Goal: Communication & Community: Participate in discussion

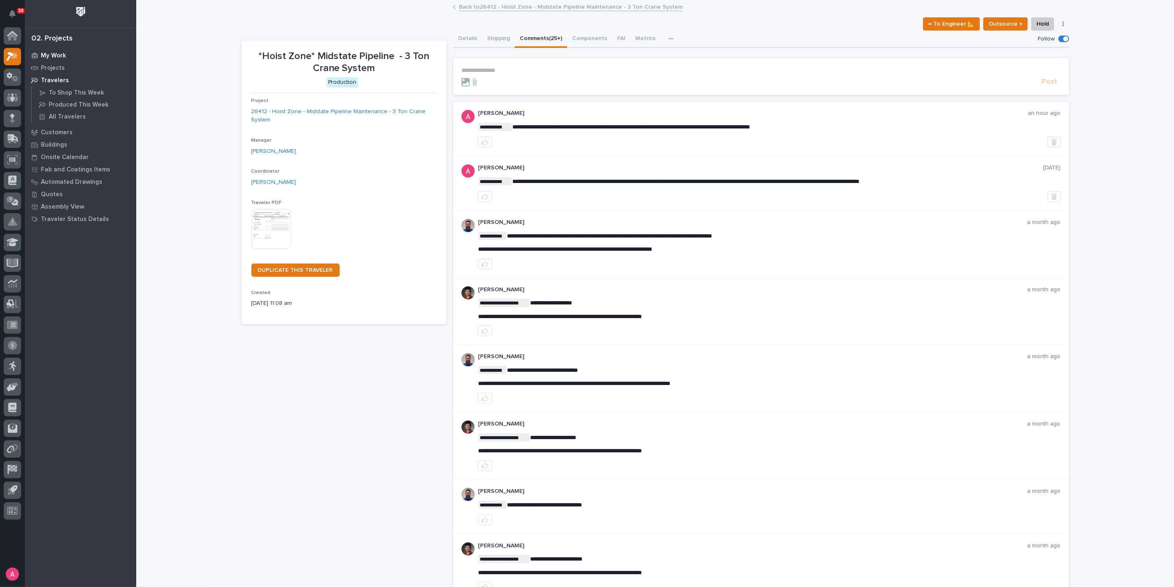
click at [58, 56] on p "My Work" at bounding box center [53, 55] width 25 height 7
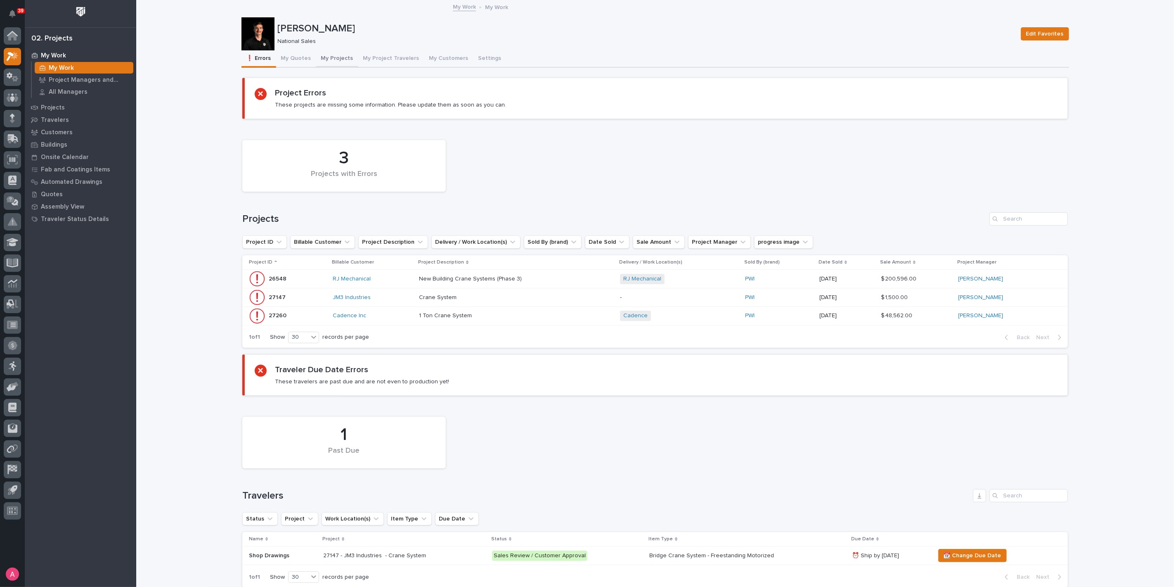
click at [320, 57] on button "My Projects" at bounding box center [337, 58] width 42 height 17
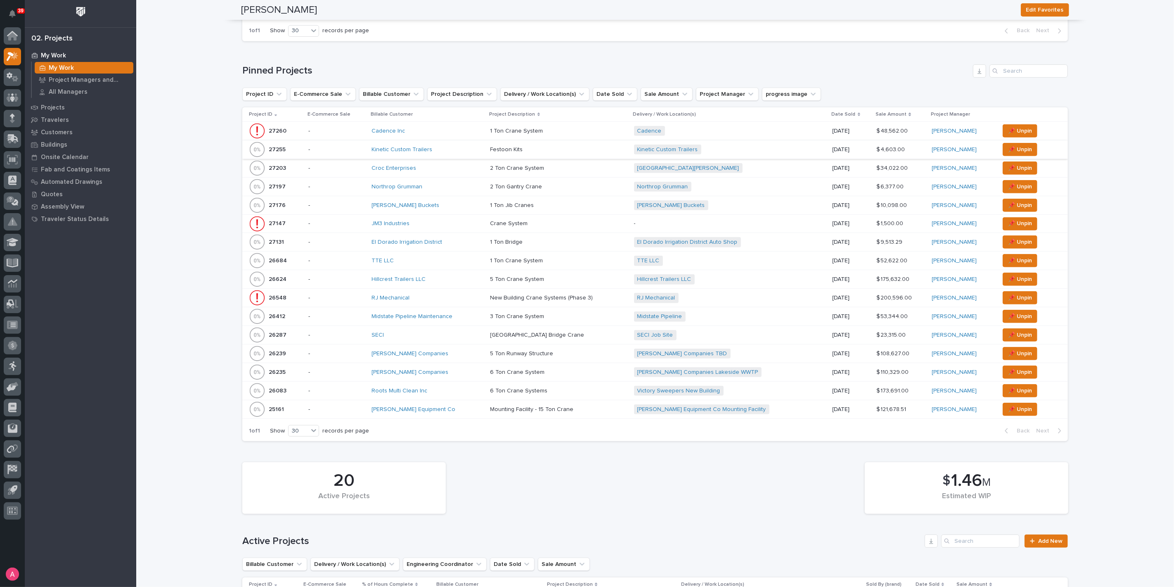
scroll to position [320, 0]
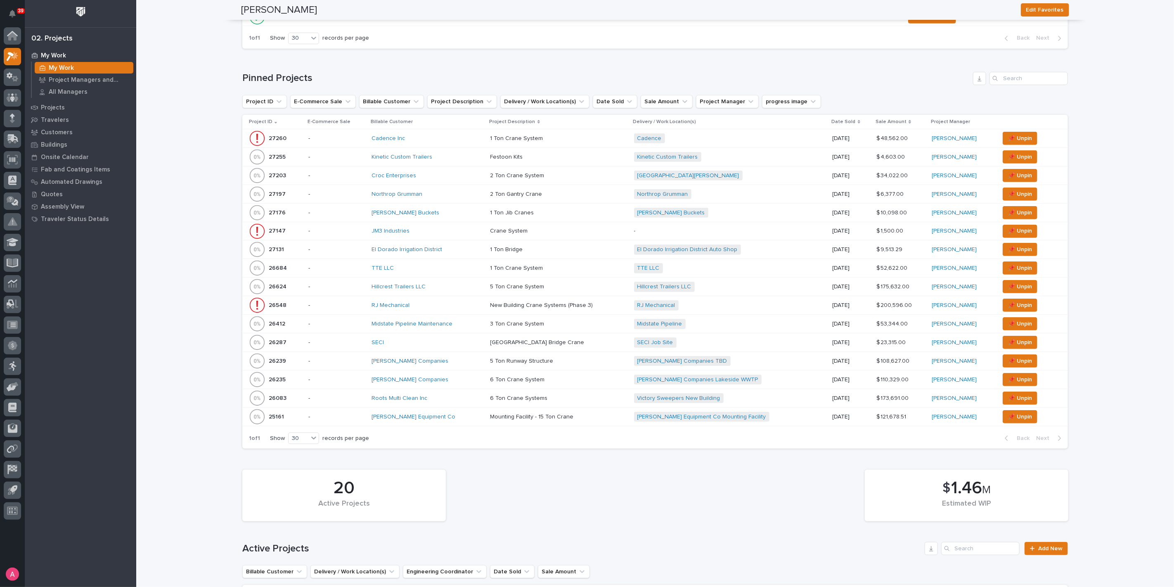
click at [434, 173] on div "Croc Enterprises" at bounding box center [428, 175] width 112 height 7
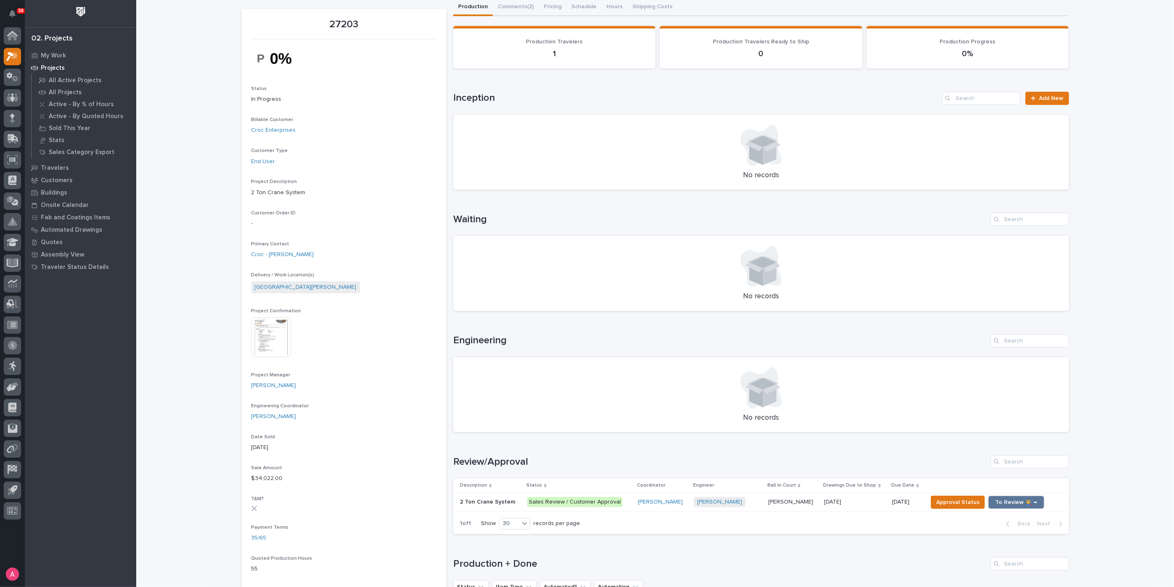
scroll to position [46, 0]
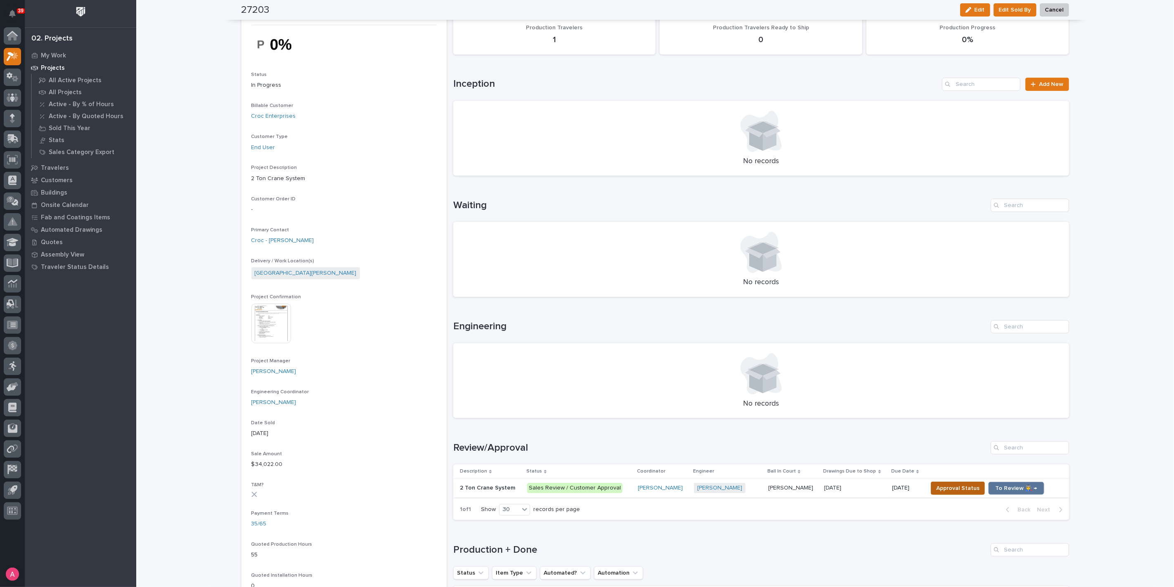
click at [950, 488] on span "Approval Status" at bounding box center [957, 488] width 43 height 10
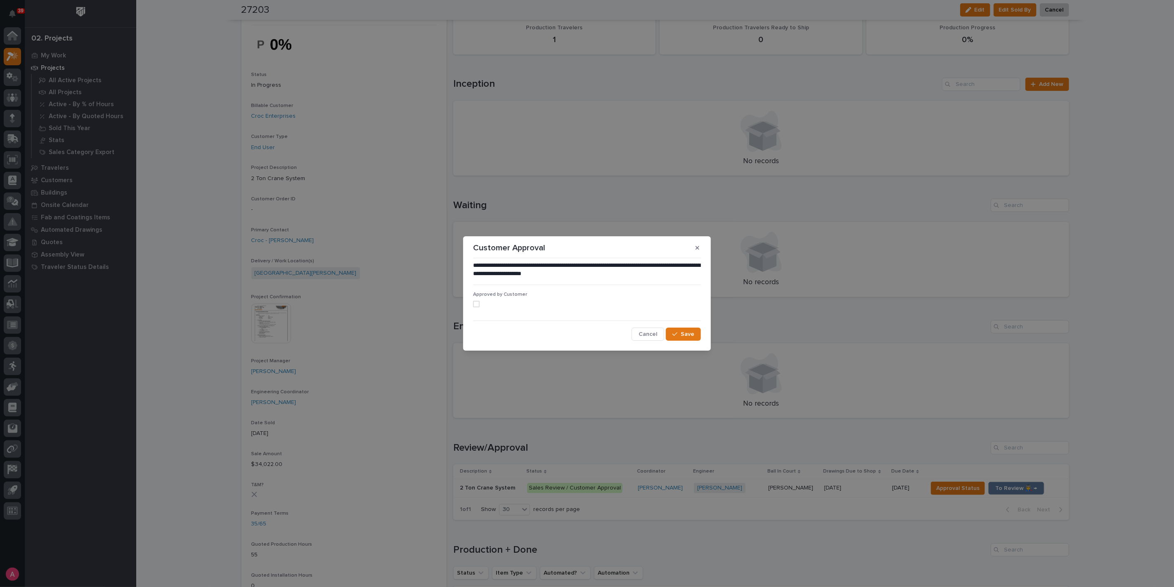
click at [478, 303] on span at bounding box center [476, 304] width 7 height 7
click at [696, 332] on button "Save" at bounding box center [683, 333] width 35 height 13
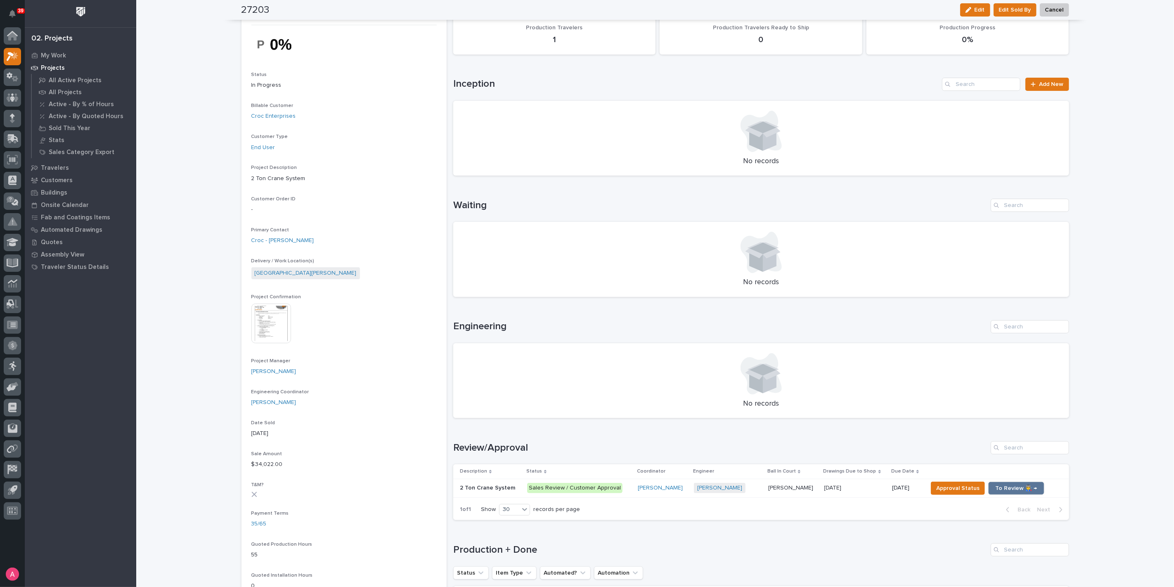
click at [802, 487] on p at bounding box center [793, 487] width 50 height 7
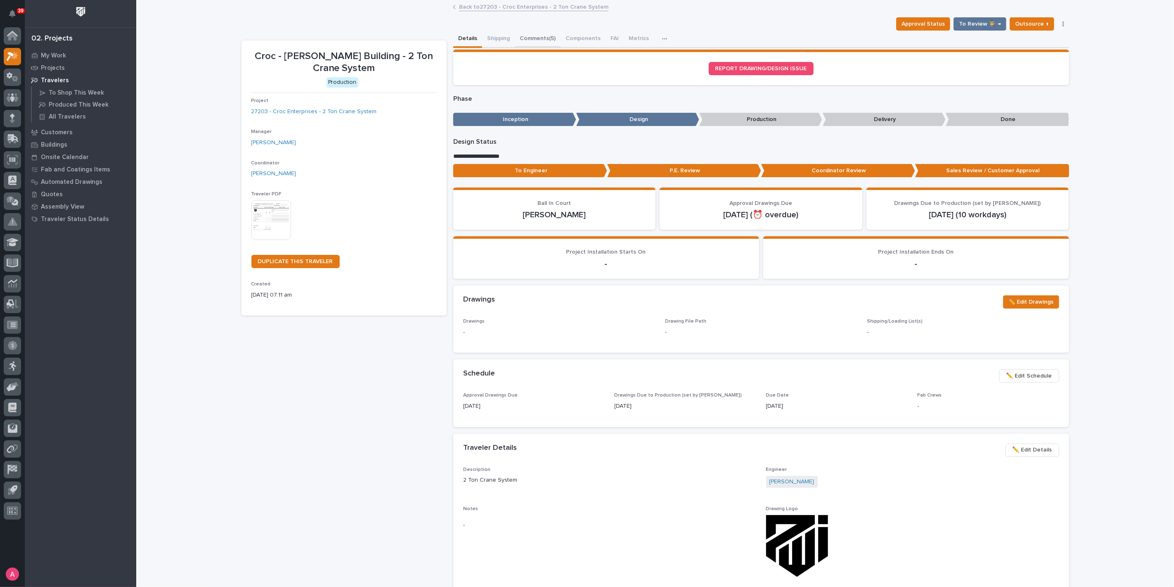
click at [532, 37] on button "Comments (5)" at bounding box center [538, 39] width 46 height 17
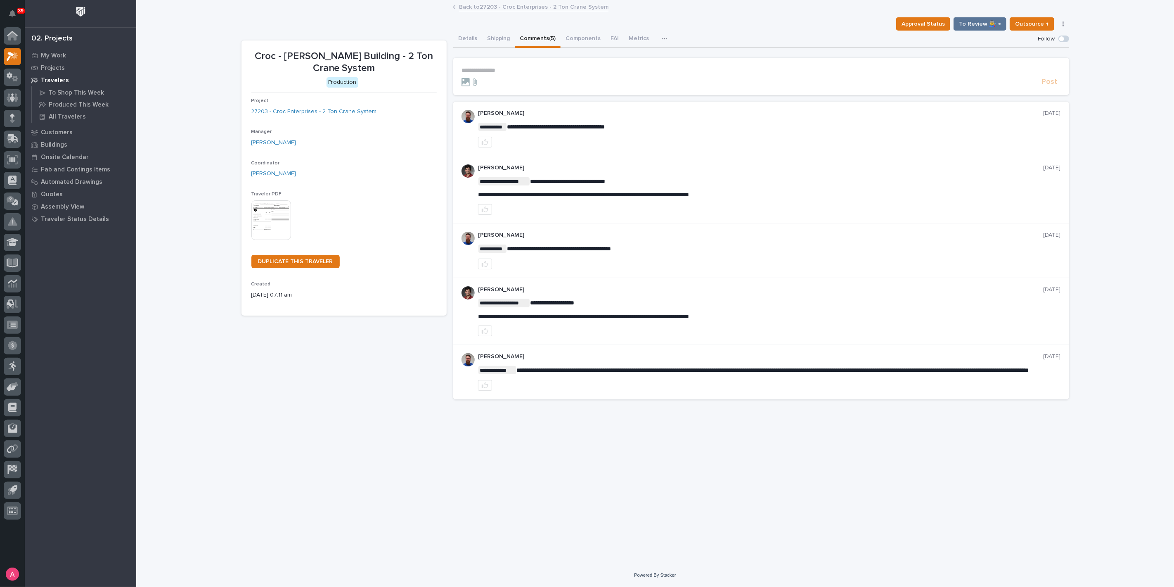
click at [544, 71] on p "**********" at bounding box center [762, 70] width 600 height 7
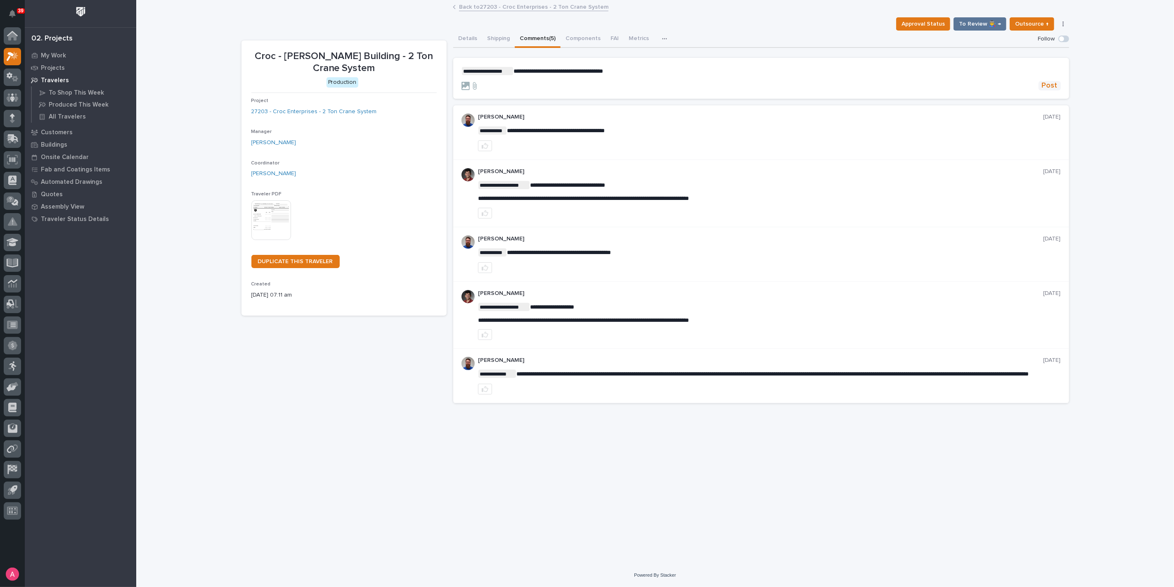
click at [1048, 85] on span "Post" at bounding box center [1050, 85] width 16 height 9
